Goal: Navigation & Orientation: Find specific page/section

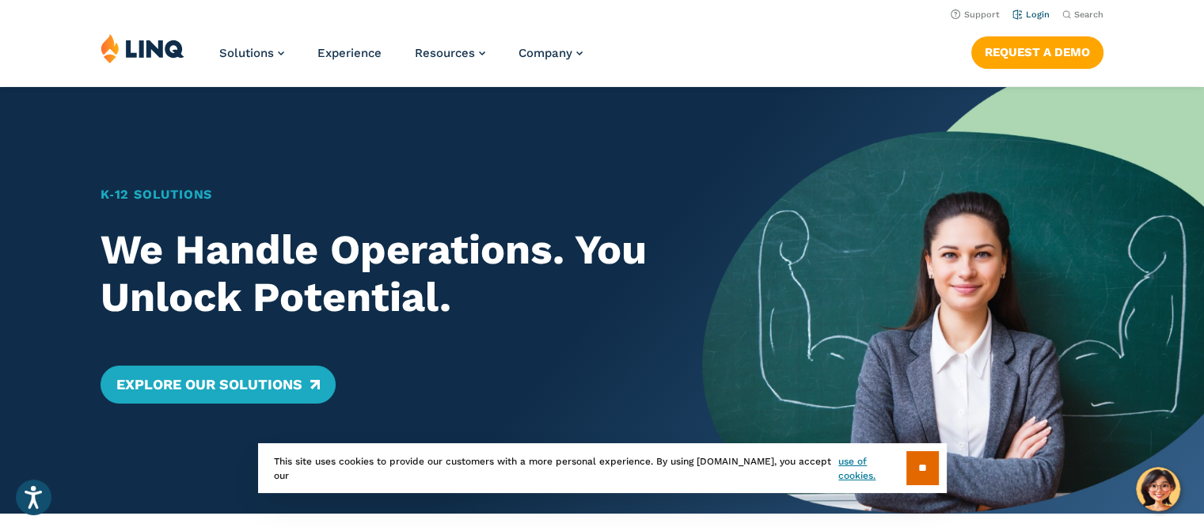
click at [1038, 18] on link "Login" at bounding box center [1030, 14] width 37 height 10
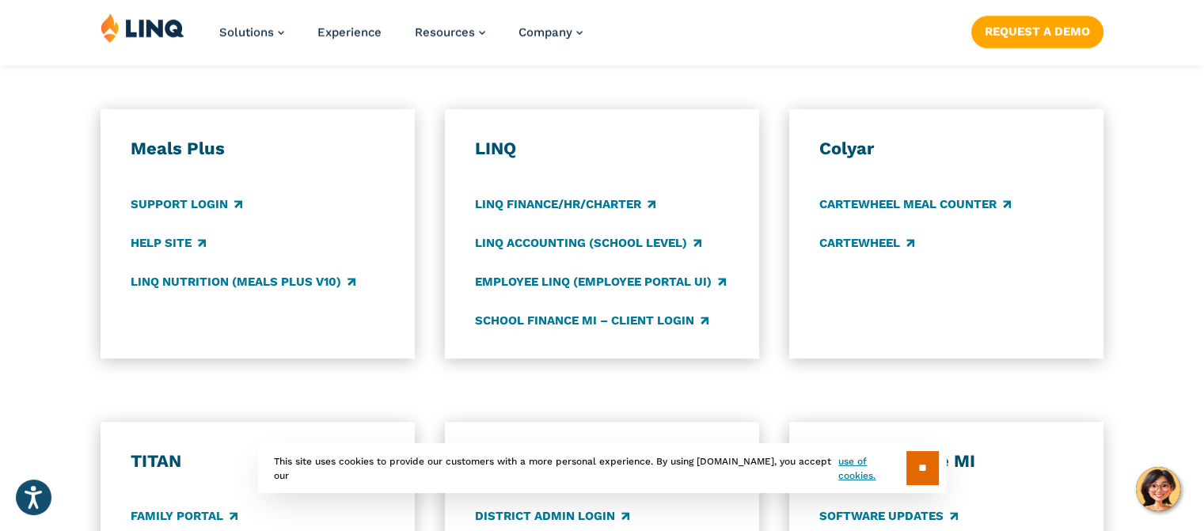
scroll to position [848, 0]
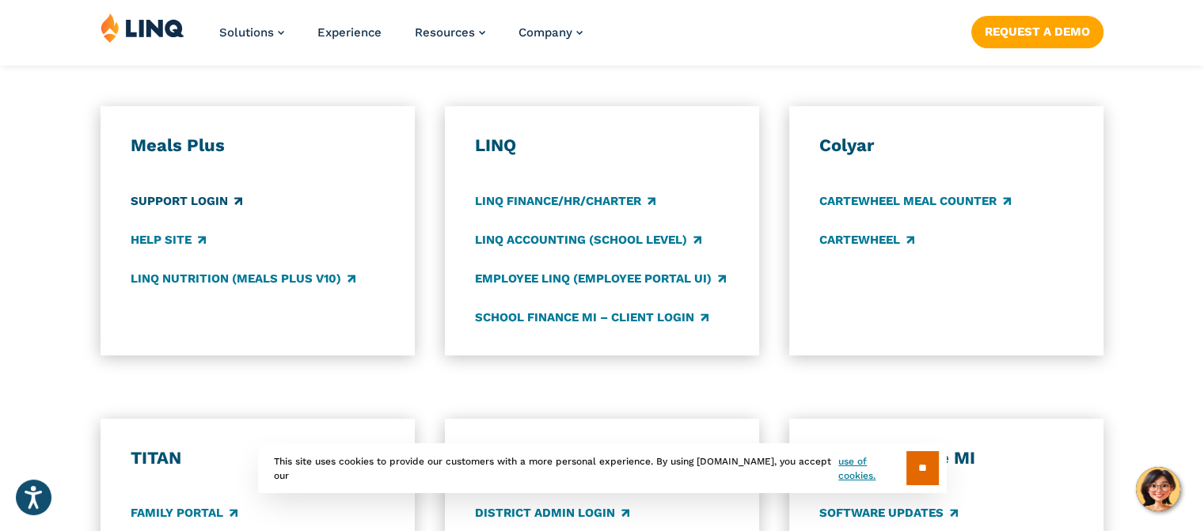
click at [201, 199] on link "Support Login" at bounding box center [187, 200] width 112 height 17
